Goal: Task Accomplishment & Management: Use online tool/utility

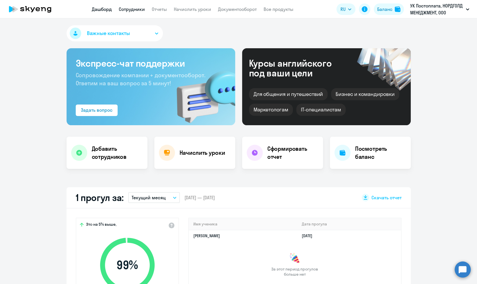
select select "30"
click at [135, 8] on link "Сотрудники" at bounding box center [132, 9] width 26 height 6
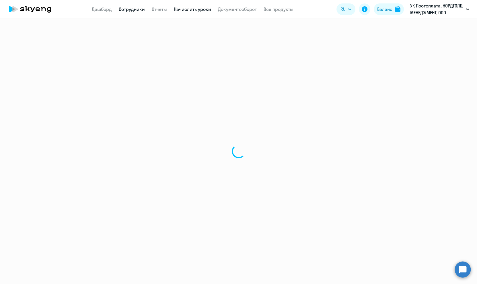
select select "30"
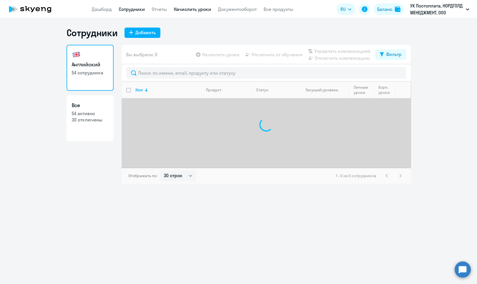
click at [191, 9] on link "Начислить уроки" at bounding box center [192, 9] width 37 height 6
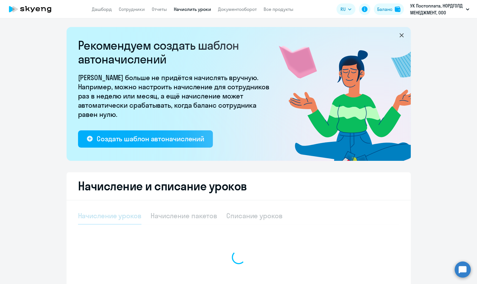
select select "10"
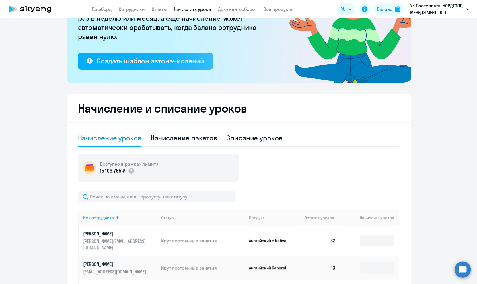
scroll to position [78, 0]
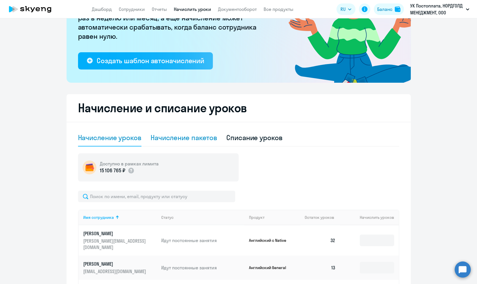
click at [177, 140] on div "Начисление пакетов" at bounding box center [184, 137] width 67 height 9
select select "10"
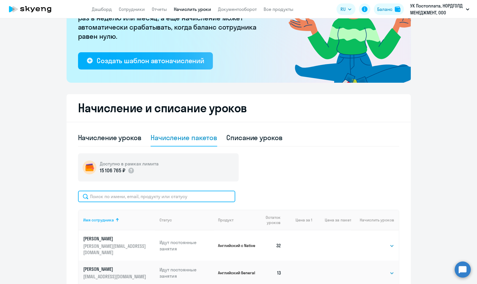
click at [167, 196] on input "text" at bounding box center [156, 196] width 157 height 11
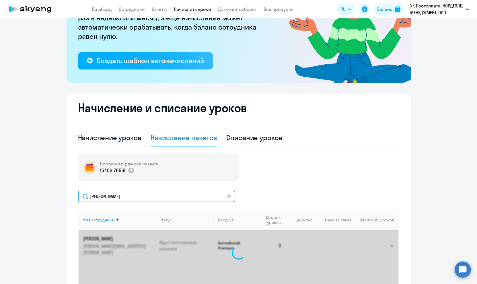
scroll to position [138, 0]
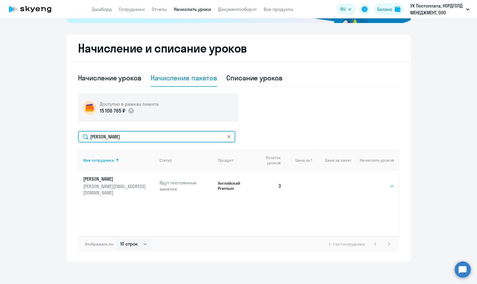
type input "[PERSON_NAME]"
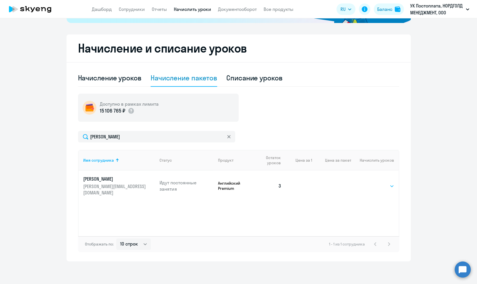
click at [375, 185] on select "Выбрать 4 8 16 32 64" at bounding box center [383, 186] width 24 height 7
select select "32"
click at [371, 183] on select "Выбрать 4 8 16 32 64" at bounding box center [383, 186] width 24 height 7
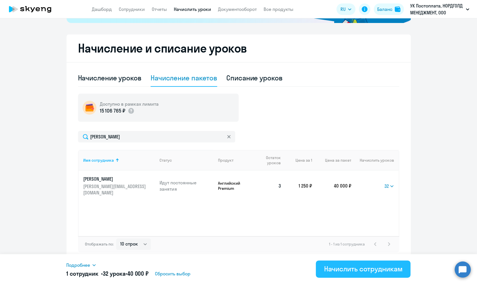
click at [353, 272] on div "Начислить сотрудникам" at bounding box center [363, 268] width 79 height 9
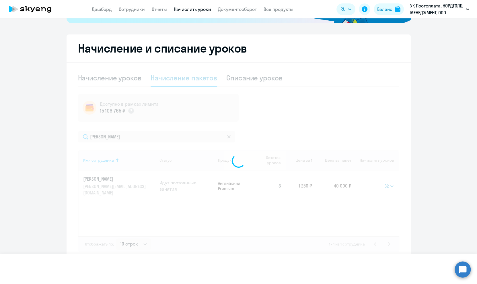
select select
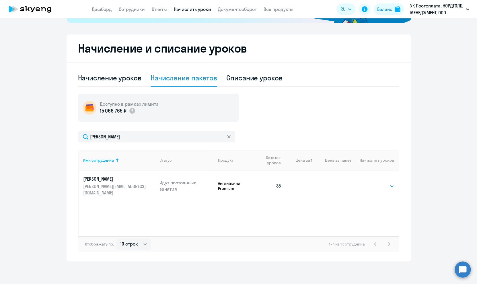
click at [30, 154] on ng-component "Рекомендуем создать шаблон автоначислений Уроки больше не придётся начислять вр…" at bounding box center [238, 75] width 477 height 372
